Goal: Navigation & Orientation: Find specific page/section

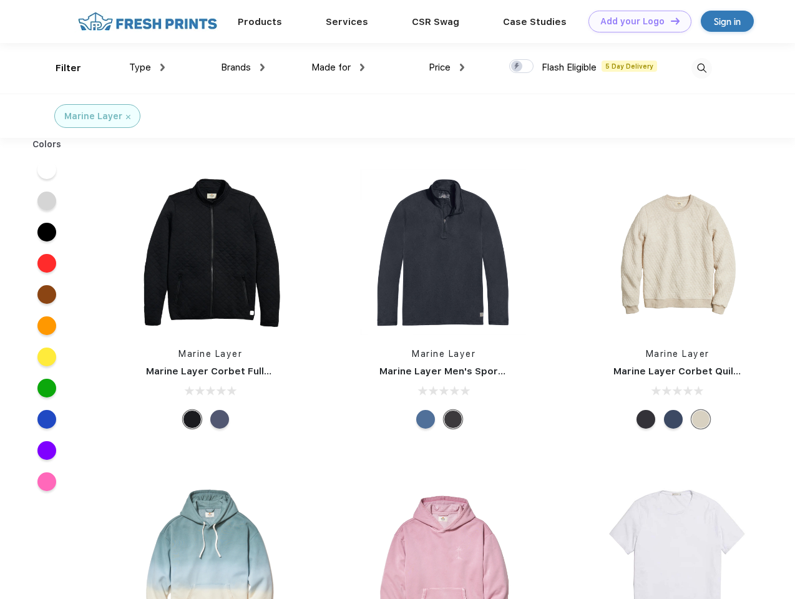
click at [635, 21] on link "Add your Logo Design Tool" at bounding box center [639, 22] width 103 height 22
click at [0, 0] on div "Design Tool" at bounding box center [0, 0] width 0 height 0
click at [669, 21] on link "Add your Logo Design Tool" at bounding box center [639, 22] width 103 height 22
click at [60, 68] on div "Filter" at bounding box center [69, 68] width 26 height 14
click at [147, 67] on span "Type" at bounding box center [140, 67] width 22 height 11
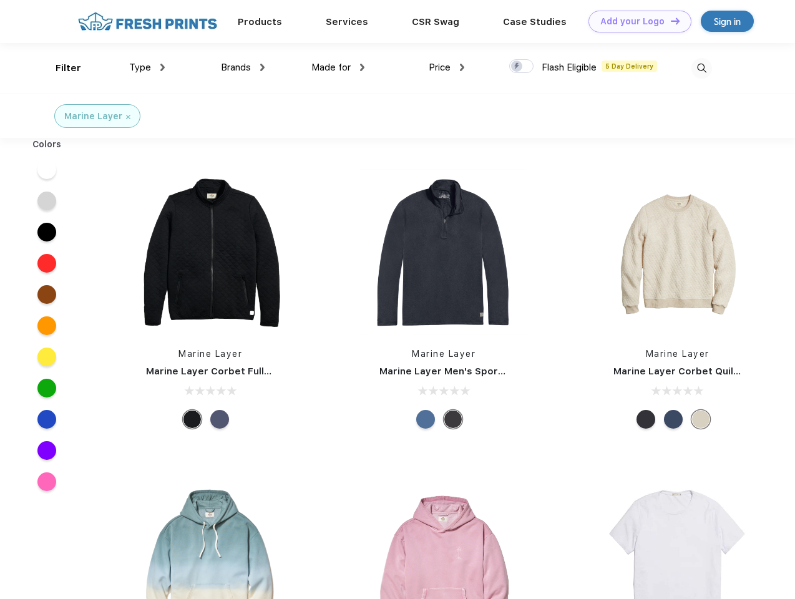
click at [243, 67] on span "Brands" at bounding box center [236, 67] width 30 height 11
click at [338, 67] on span "Made for" at bounding box center [330, 67] width 39 height 11
click at [447, 67] on span "Price" at bounding box center [440, 67] width 22 height 11
click at [521, 67] on div at bounding box center [521, 66] width 24 height 14
click at [517, 67] on input "checkbox" at bounding box center [513, 63] width 8 height 8
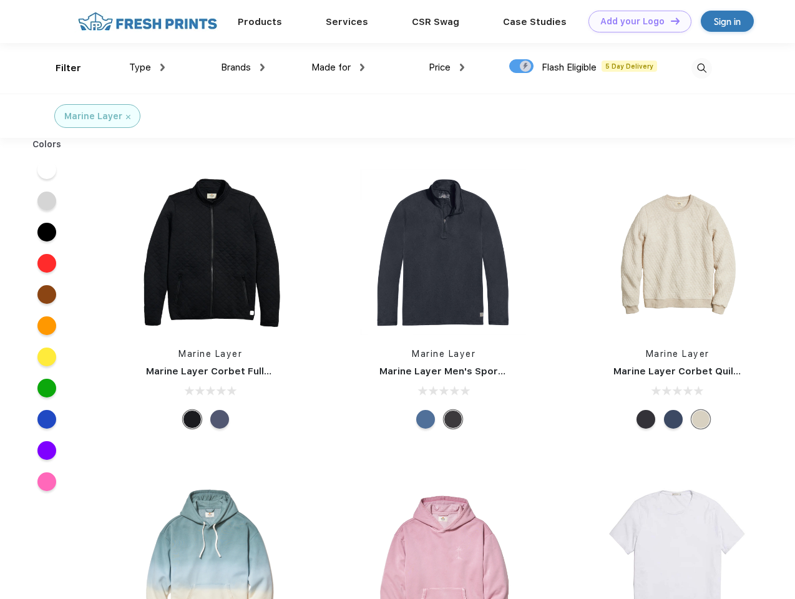
click at [701, 68] on img at bounding box center [701, 68] width 21 height 21
